Goal: Task Accomplishment & Management: Complete application form

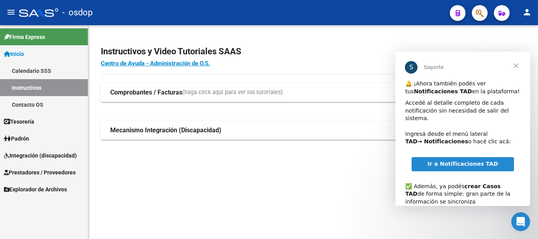
click at [518, 65] on span "Cerrar" at bounding box center [516, 66] width 28 height 28
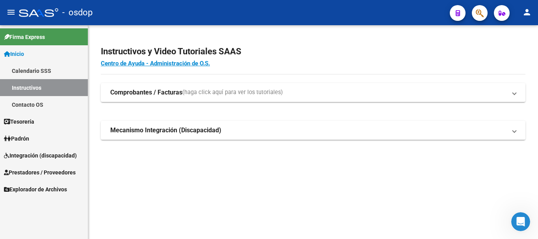
click at [41, 167] on link "Prestadores / Proveedores" at bounding box center [44, 172] width 88 height 17
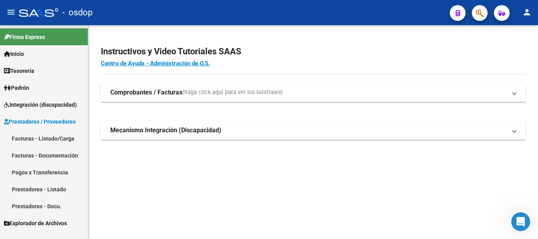
click at [46, 139] on link "Facturas - Listado/Carga" at bounding box center [44, 138] width 88 height 17
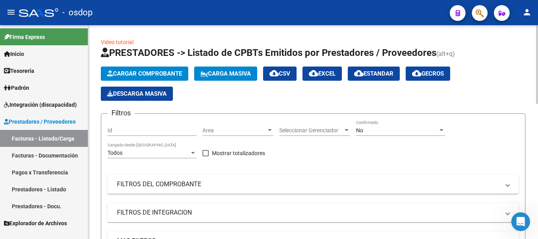
click at [149, 74] on span "Cargar Comprobante" at bounding box center [144, 73] width 75 height 7
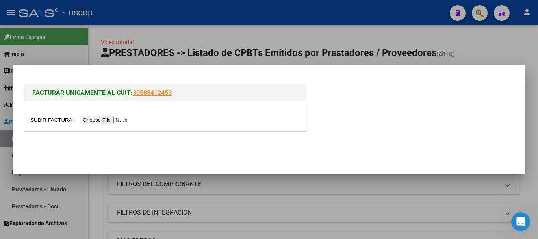
click at [112, 121] on input "file" at bounding box center [80, 120] width 100 height 8
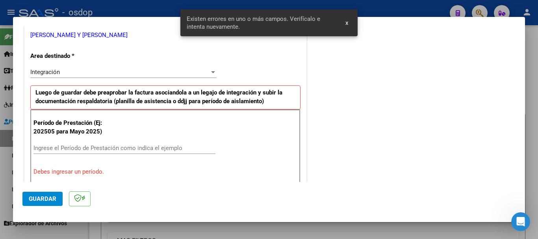
scroll to position [197, 0]
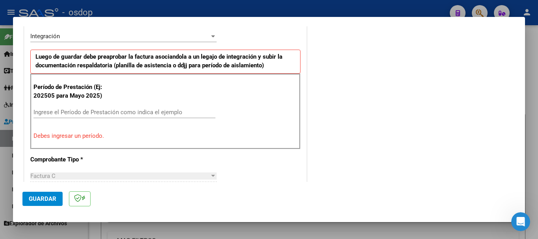
click at [91, 113] on input "Ingrese el Período de Prestación como indica el ejemplo" at bounding box center [124, 112] width 182 height 7
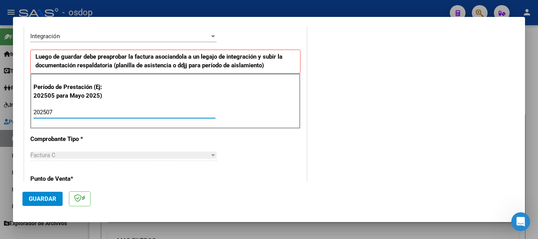
type input "202507"
click at [42, 197] on span "Guardar" at bounding box center [43, 198] width 28 height 7
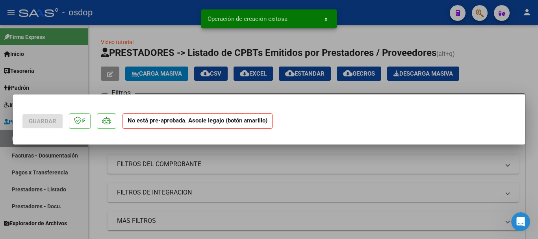
scroll to position [0, 0]
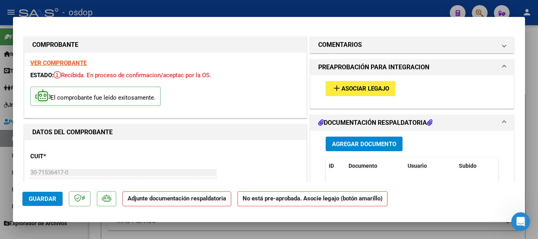
click at [355, 88] on span "Asociar Legajo" at bounding box center [366, 89] width 48 height 7
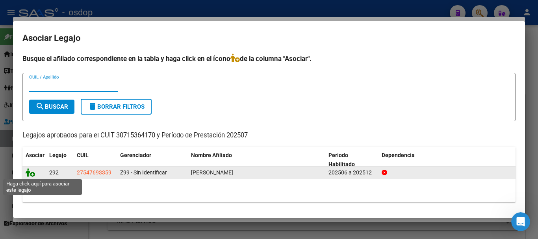
click at [30, 174] on icon at bounding box center [30, 172] width 9 height 9
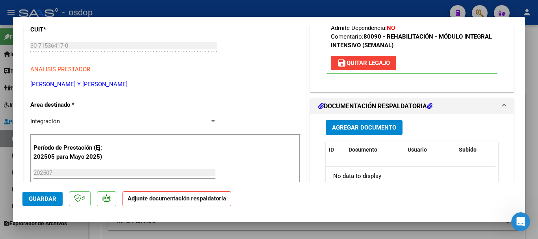
scroll to position [158, 0]
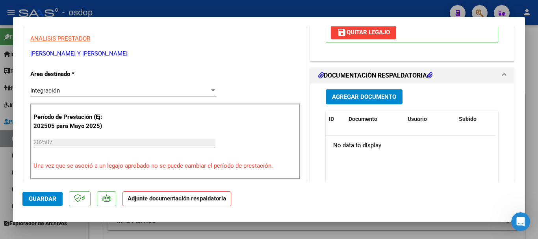
click at [42, 198] on span "Guardar" at bounding box center [43, 198] width 28 height 7
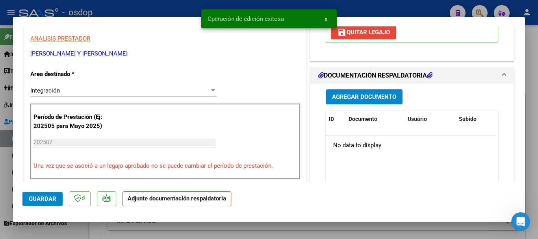
click at [325, 19] on span "x" at bounding box center [326, 18] width 3 height 7
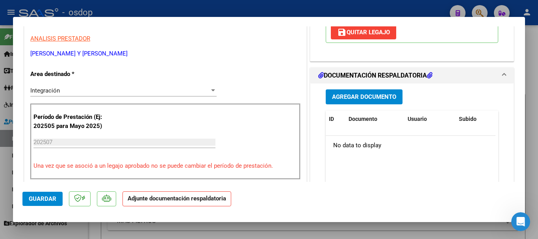
click at [375, 94] on span "Agregar Documento" at bounding box center [364, 97] width 64 height 7
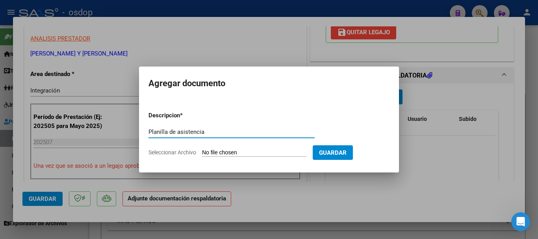
type input "Planilla de asistencia"
click at [253, 151] on input "Seleccionar Archivo" at bounding box center [254, 152] width 104 height 7
type input "C:\fakepath\[PERSON_NAME] 11936 - [PERSON_NAME] - [DATE] - ASIS.pdf"
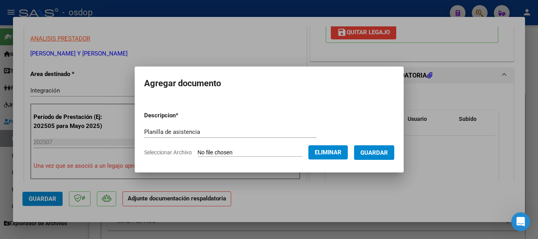
click at [385, 153] on span "Guardar" at bounding box center [375, 152] width 28 height 7
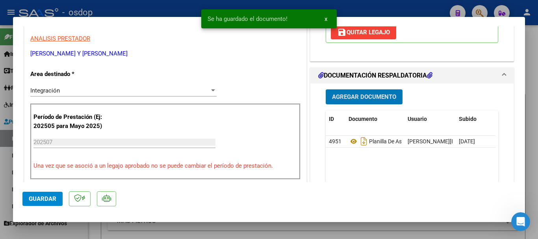
scroll to position [315, 0]
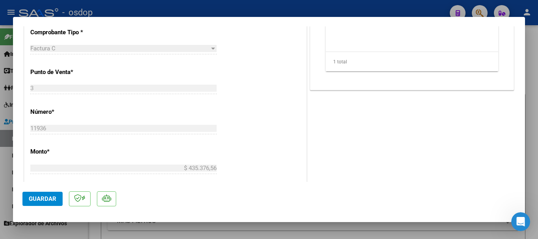
click at [50, 197] on span "Guardar" at bounding box center [43, 198] width 28 height 7
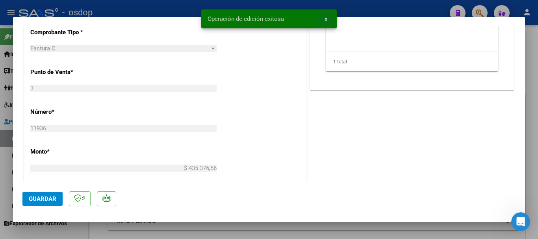
click at [325, 21] on span "x" at bounding box center [326, 18] width 3 height 7
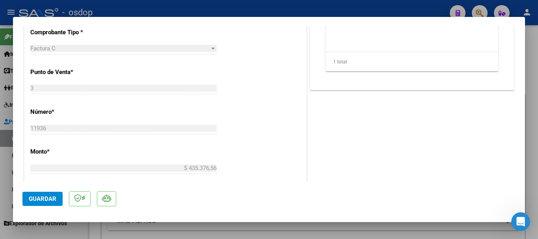
click at [405, 7] on div at bounding box center [269, 119] width 538 height 239
type input "$ 0,00"
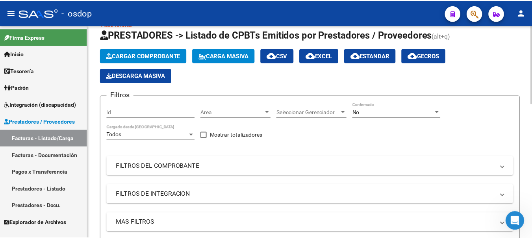
scroll to position [0, 0]
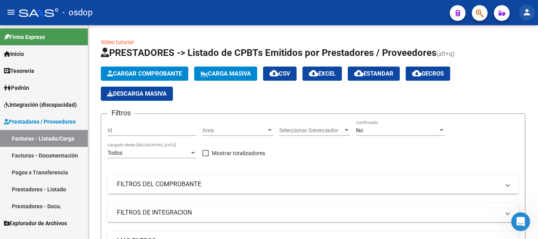
click at [529, 13] on mat-icon "person" at bounding box center [526, 11] width 9 height 9
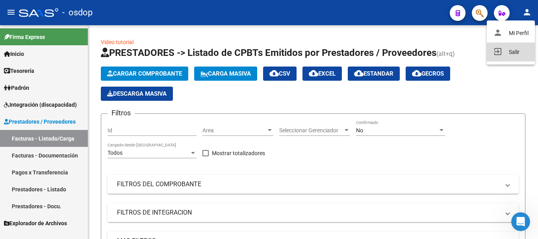
click at [515, 53] on button "exit_to_app Salir" at bounding box center [511, 52] width 48 height 19
